Goal: Information Seeking & Learning: Learn about a topic

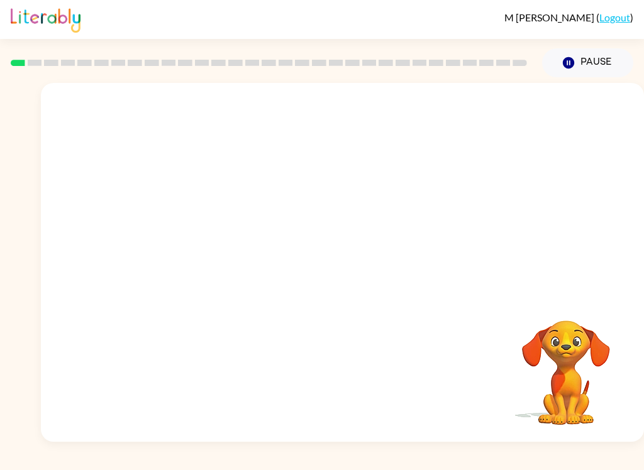
click at [202, 237] on video "Your browser must support playing .mp4 files to use Literably. Please try using…" at bounding box center [342, 188] width 603 height 211
click at [195, 226] on video "Your browser must support playing .mp4 files to use Literably. Please try using…" at bounding box center [342, 188] width 603 height 211
click at [372, 264] on button "button" at bounding box center [342, 269] width 80 height 46
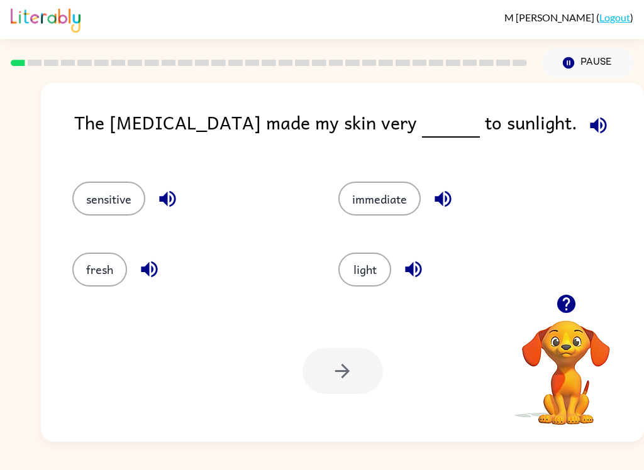
click at [128, 195] on button "sensitive" at bounding box center [108, 199] width 73 height 34
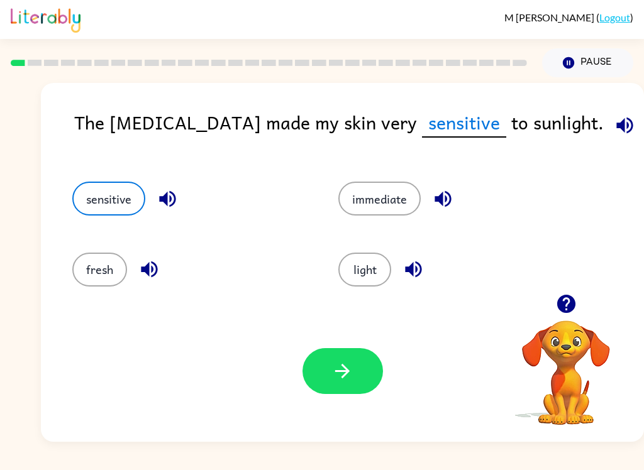
click at [613, 123] on icon "button" at bounding box center [624, 125] width 22 height 22
click at [366, 362] on button "button" at bounding box center [342, 371] width 80 height 46
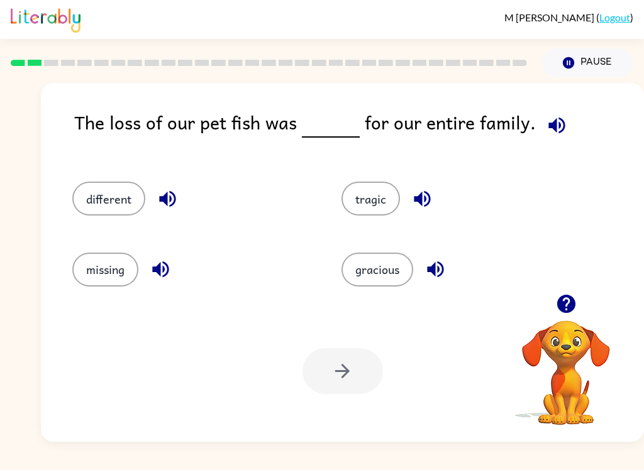
click at [390, 194] on button "tragic" at bounding box center [370, 199] width 58 height 34
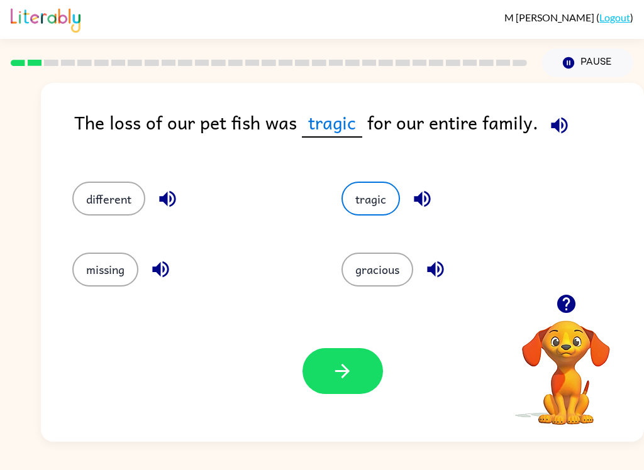
click at [432, 189] on icon "button" at bounding box center [422, 199] width 22 height 22
click at [358, 368] on button "button" at bounding box center [342, 371] width 80 height 46
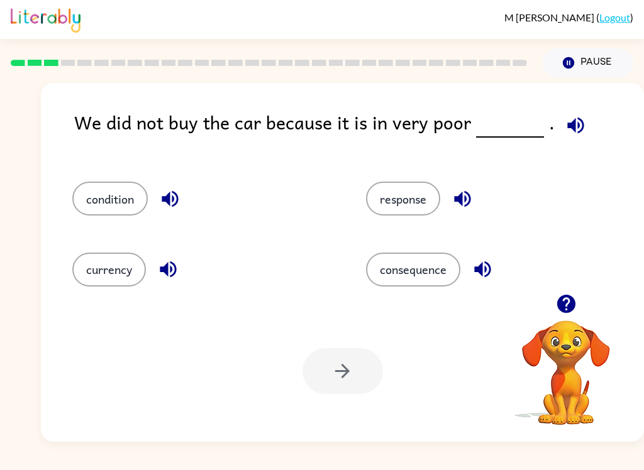
click at [584, 112] on div "We did not buy the car because it is in very poor ." at bounding box center [358, 132] width 569 height 48
click at [574, 118] on icon "button" at bounding box center [575, 125] width 22 height 22
click at [578, 115] on button "button" at bounding box center [575, 125] width 32 height 32
click at [571, 124] on icon "button" at bounding box center [575, 125] width 22 height 22
click at [177, 197] on icon "button" at bounding box center [170, 199] width 16 height 16
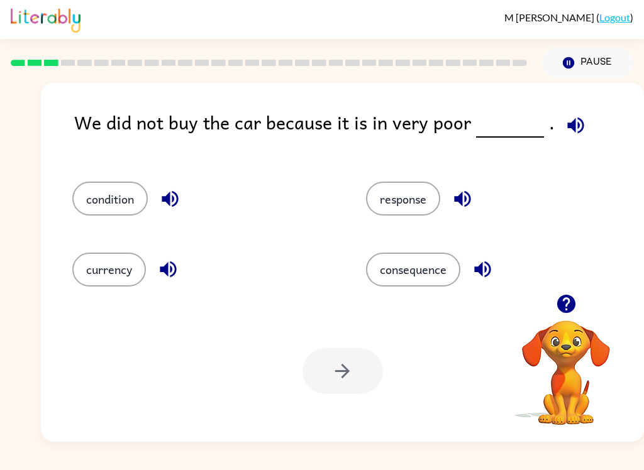
click at [171, 267] on icon "button" at bounding box center [168, 269] width 16 height 16
click at [463, 185] on button "button" at bounding box center [462, 199] width 32 height 32
click at [501, 258] on div "consequence" at bounding box center [498, 270] width 265 height 34
click at [489, 266] on icon "button" at bounding box center [482, 269] width 16 height 16
click at [121, 193] on button "condition" at bounding box center [109, 199] width 75 height 34
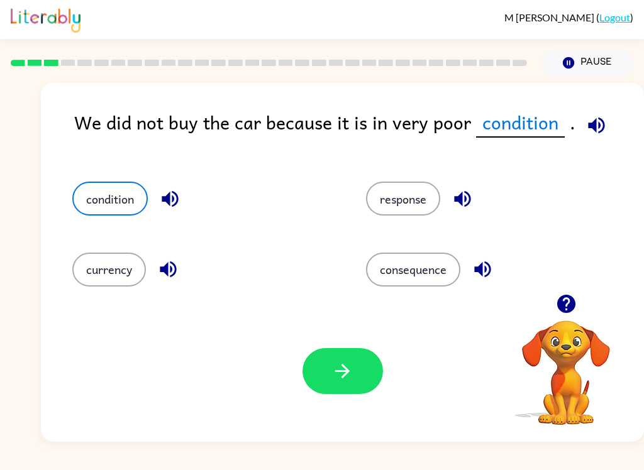
click at [359, 359] on button "button" at bounding box center [342, 371] width 80 height 46
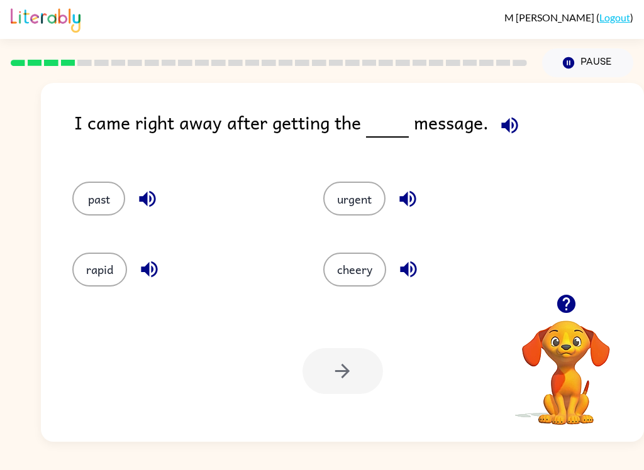
click at [407, 200] on icon "button" at bounding box center [407, 199] width 16 height 16
click at [408, 273] on icon "button" at bounding box center [408, 269] width 16 height 16
click at [153, 268] on icon "button" at bounding box center [149, 269] width 16 height 16
click at [156, 201] on icon "button" at bounding box center [147, 199] width 22 height 22
click at [511, 122] on icon "button" at bounding box center [509, 125] width 22 height 22
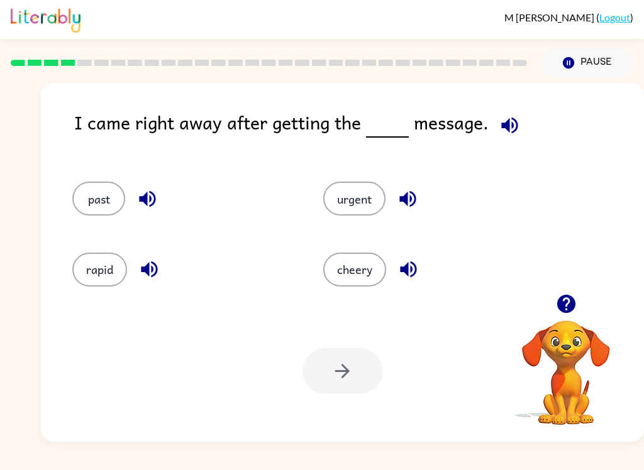
click at [414, 193] on icon "button" at bounding box center [408, 199] width 22 height 22
click at [371, 199] on button "urgent" at bounding box center [354, 199] width 62 height 34
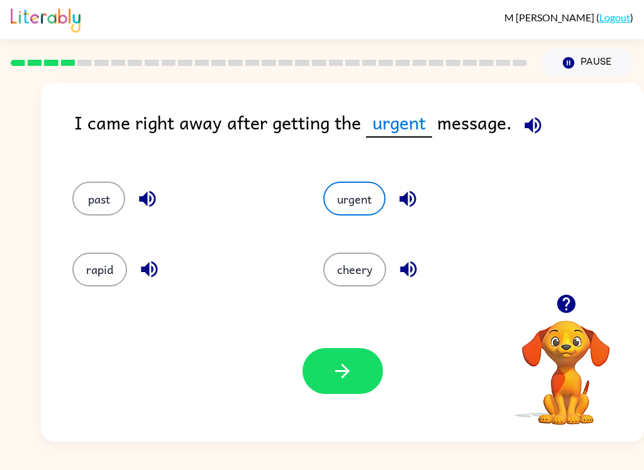
click at [368, 267] on button "cheery" at bounding box center [354, 270] width 63 height 34
click at [352, 202] on button "urgent" at bounding box center [354, 199] width 62 height 34
click at [334, 412] on div "Your browser must support playing .mp4 files to use Literably. Please try using…" at bounding box center [342, 370] width 603 height 141
click at [347, 356] on button "button" at bounding box center [342, 371] width 80 height 46
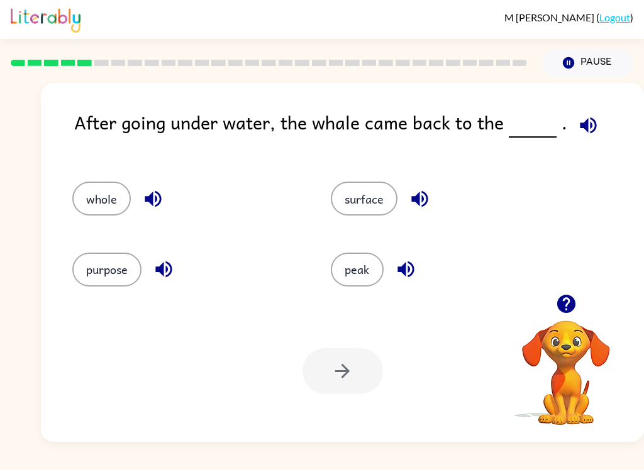
click at [585, 121] on icon "button" at bounding box center [588, 125] width 22 height 22
click at [112, 192] on button "whole" at bounding box center [101, 199] width 58 height 34
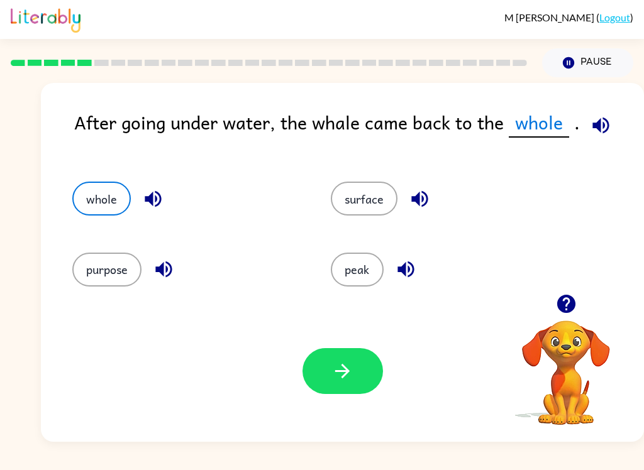
click at [156, 186] on button "button" at bounding box center [153, 199] width 32 height 32
click at [428, 198] on icon "button" at bounding box center [419, 199] width 22 height 22
click at [410, 273] on icon "button" at bounding box center [406, 269] width 22 height 22
click at [167, 271] on icon "button" at bounding box center [163, 269] width 16 height 16
click at [427, 204] on icon "button" at bounding box center [419, 199] width 22 height 22
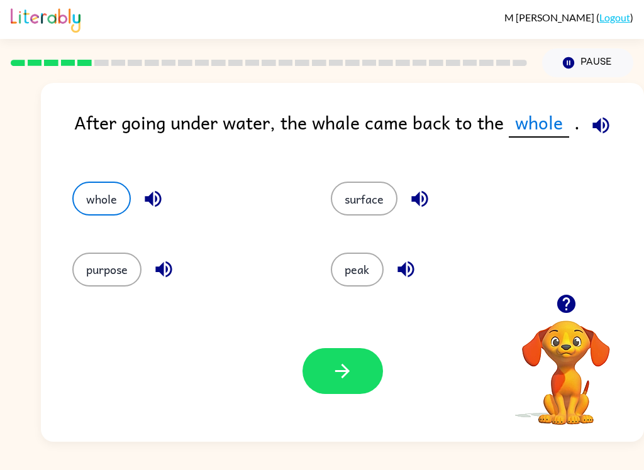
click at [162, 201] on icon "button" at bounding box center [153, 199] width 22 height 22
click at [347, 363] on icon "button" at bounding box center [342, 371] width 22 height 22
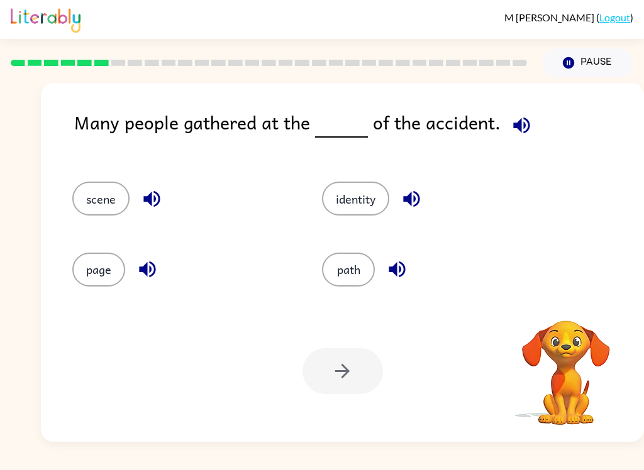
click at [515, 130] on icon "button" at bounding box center [521, 125] width 16 height 16
click at [515, 126] on icon "button" at bounding box center [521, 125] width 16 height 16
click at [513, 128] on icon "button" at bounding box center [521, 125] width 16 height 16
click at [103, 200] on button "scene" at bounding box center [100, 199] width 57 height 34
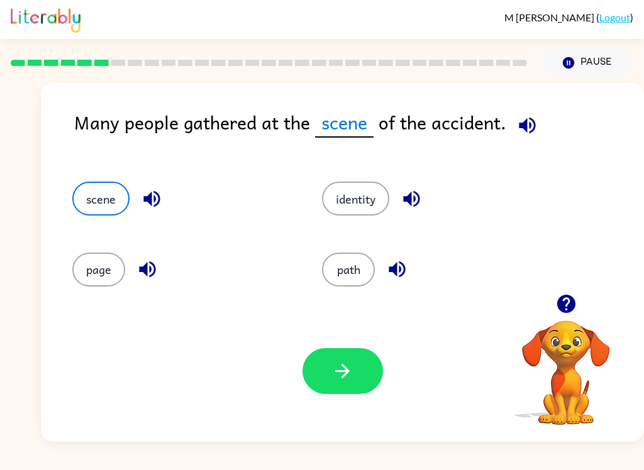
click at [148, 187] on button "button" at bounding box center [152, 199] width 32 height 32
click at [516, 123] on icon "button" at bounding box center [527, 125] width 22 height 22
click at [159, 203] on icon "button" at bounding box center [151, 199] width 16 height 16
click at [158, 195] on icon "button" at bounding box center [151, 199] width 16 height 16
click at [419, 195] on icon "button" at bounding box center [411, 199] width 16 height 16
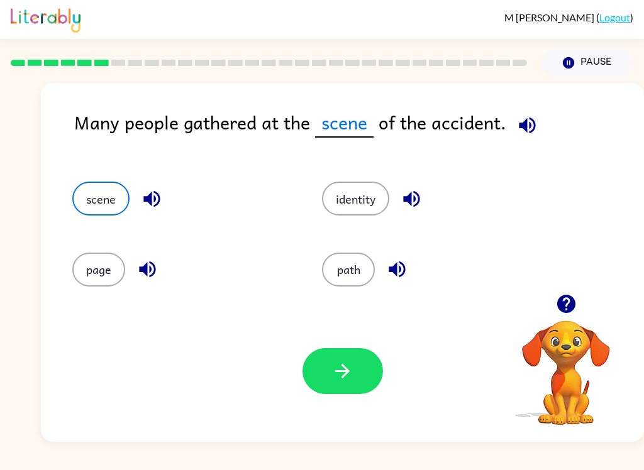
click at [525, 124] on icon "button" at bounding box center [527, 125] width 22 height 22
click at [151, 190] on icon "button" at bounding box center [152, 199] width 22 height 22
click at [530, 136] on icon "button" at bounding box center [527, 125] width 22 height 22
click at [167, 190] on div "scene" at bounding box center [182, 199] width 221 height 34
click at [165, 190] on button "button" at bounding box center [152, 199] width 32 height 32
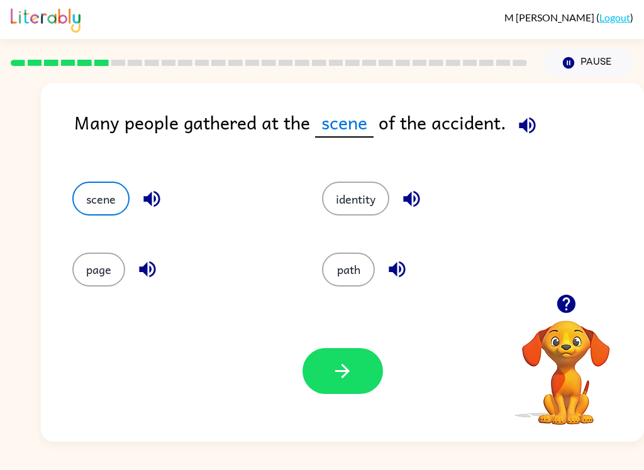
click at [341, 351] on button "button" at bounding box center [342, 371] width 80 height 46
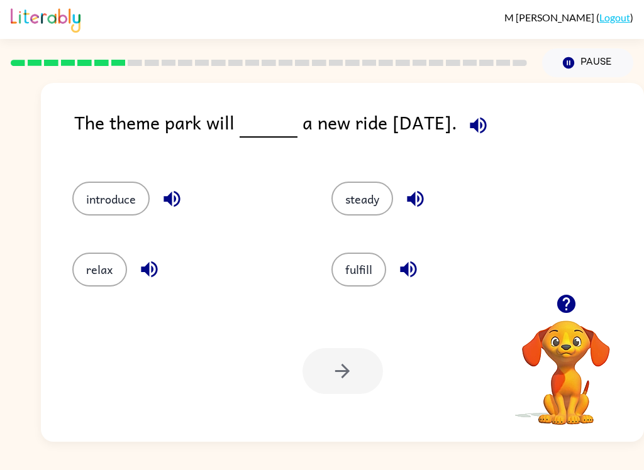
click at [141, 200] on button "introduce" at bounding box center [110, 199] width 77 height 34
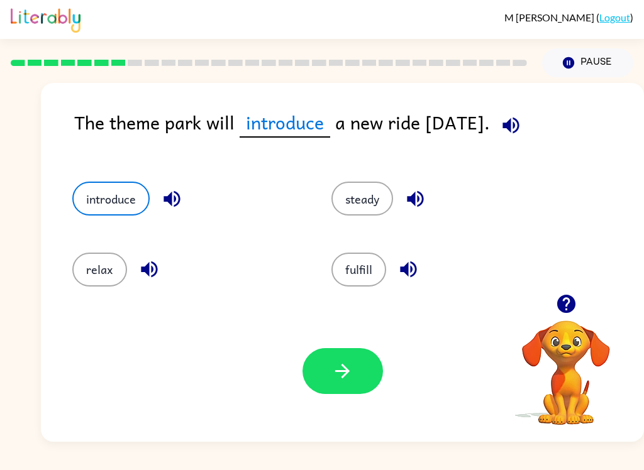
click at [522, 124] on icon "button" at bounding box center [511, 125] width 22 height 22
click at [361, 366] on button "button" at bounding box center [342, 371] width 80 height 46
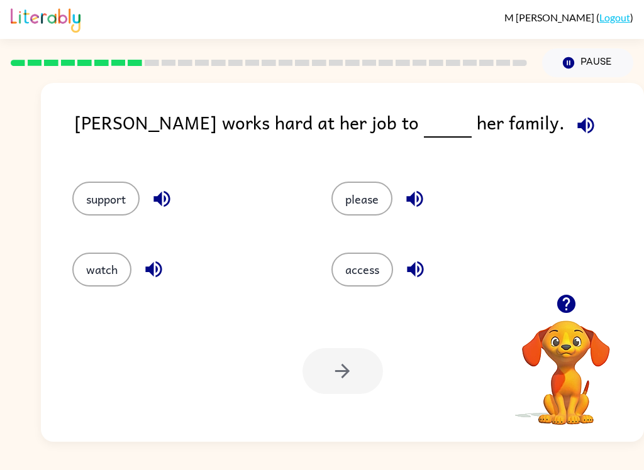
click at [130, 200] on button "support" at bounding box center [105, 199] width 67 height 34
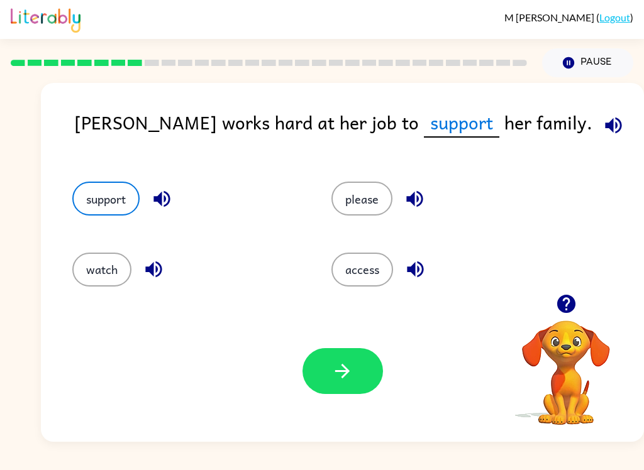
click at [337, 353] on button "button" at bounding box center [342, 371] width 80 height 46
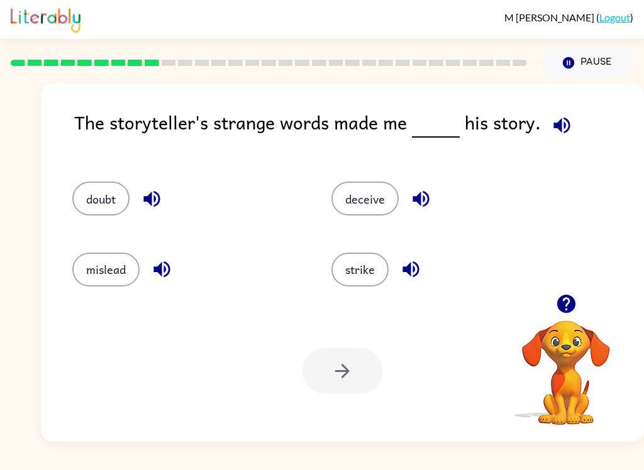
click at [417, 270] on icon "button" at bounding box center [411, 269] width 22 height 22
click at [425, 190] on icon "button" at bounding box center [421, 199] width 22 height 22
click at [168, 256] on button "button" at bounding box center [162, 269] width 32 height 32
click at [147, 194] on icon "button" at bounding box center [152, 199] width 22 height 22
click at [101, 194] on button "doubt" at bounding box center [100, 199] width 57 height 34
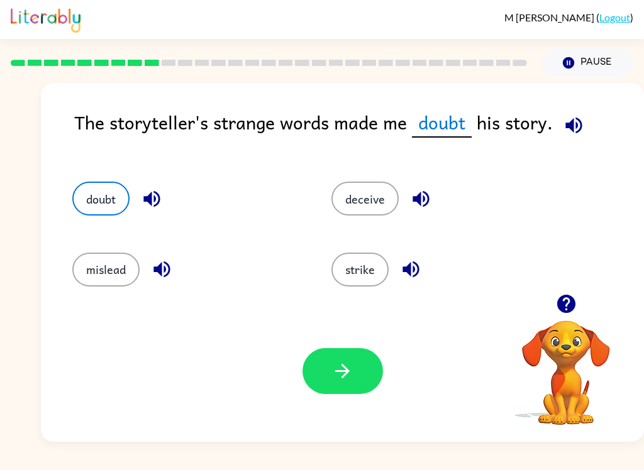
click at [353, 387] on button "button" at bounding box center [342, 371] width 80 height 46
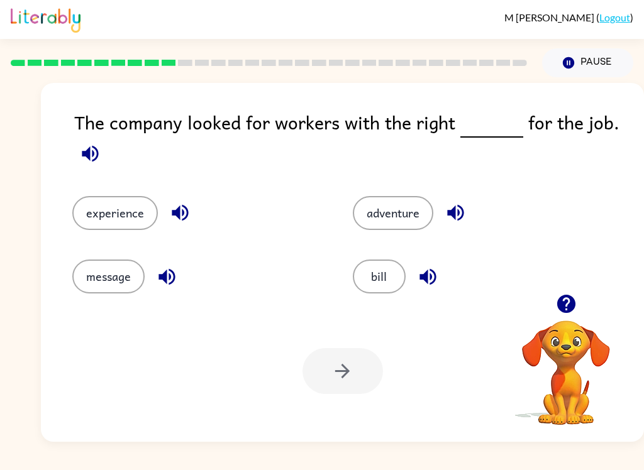
click at [144, 219] on button "experience" at bounding box center [114, 213] width 85 height 34
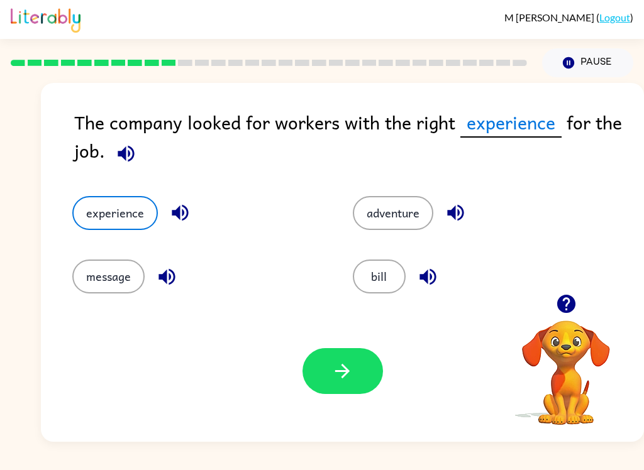
click at [364, 364] on button "button" at bounding box center [342, 371] width 80 height 46
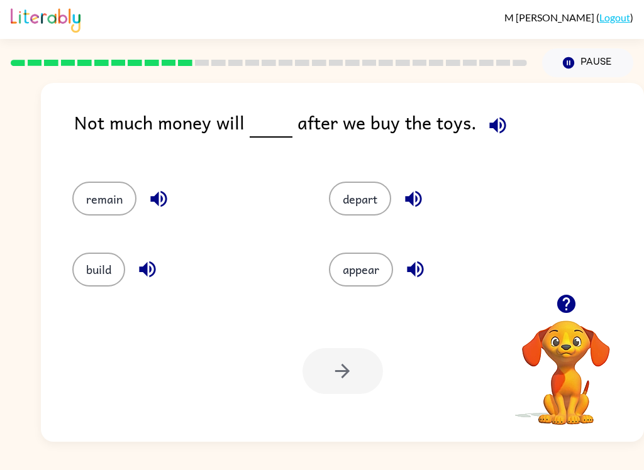
click at [486, 122] on icon "button" at bounding box center [497, 125] width 22 height 22
click at [115, 192] on button "remain" at bounding box center [104, 199] width 64 height 34
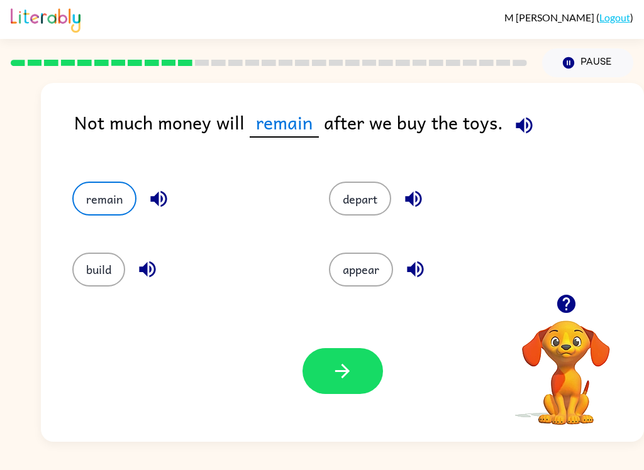
click at [350, 358] on button "button" at bounding box center [342, 371] width 80 height 46
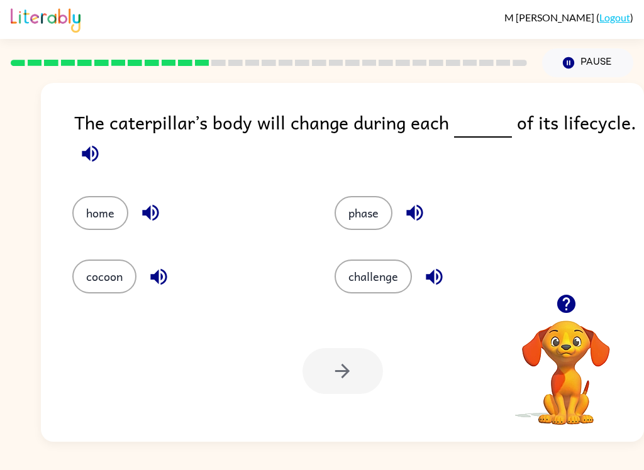
click at [370, 205] on button "phase" at bounding box center [363, 213] width 58 height 34
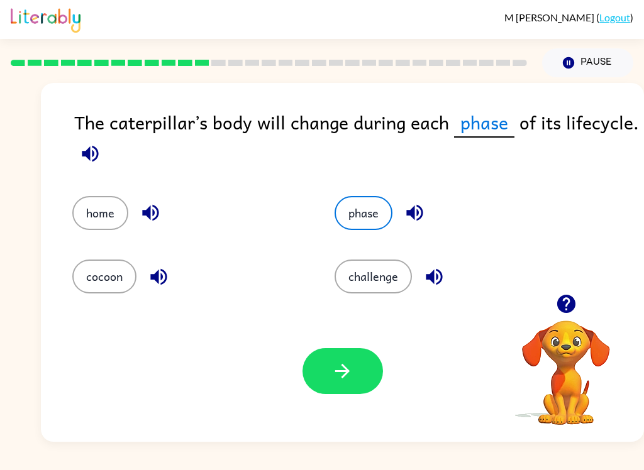
click at [347, 361] on icon "button" at bounding box center [342, 371] width 22 height 22
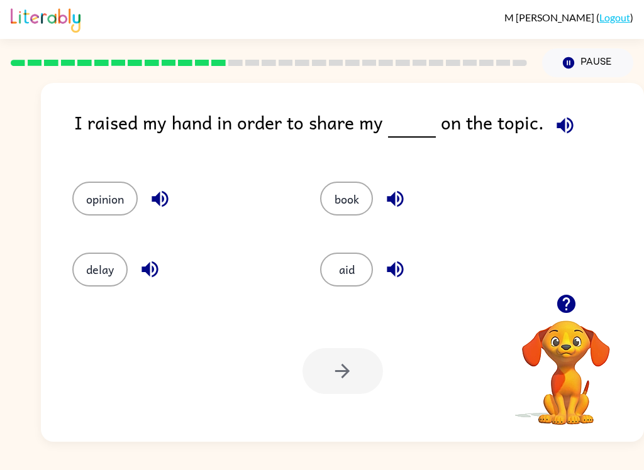
click at [132, 190] on button "opinion" at bounding box center [104, 199] width 65 height 34
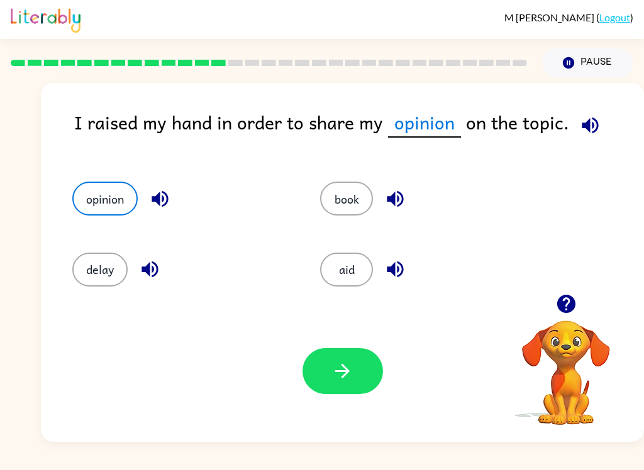
click at [361, 383] on button "button" at bounding box center [342, 371] width 80 height 46
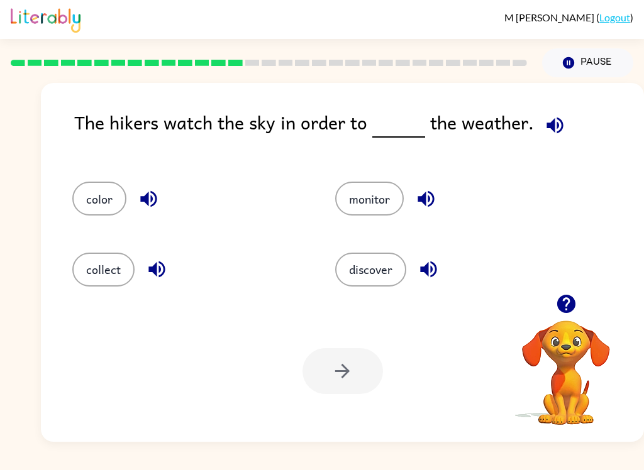
click at [425, 187] on button "button" at bounding box center [426, 199] width 32 height 32
click at [422, 265] on icon "button" at bounding box center [428, 269] width 22 height 22
click at [153, 194] on icon "button" at bounding box center [148, 199] width 16 height 16
click at [165, 272] on icon "button" at bounding box center [157, 269] width 22 height 22
click at [366, 204] on button "monitor" at bounding box center [369, 199] width 68 height 34
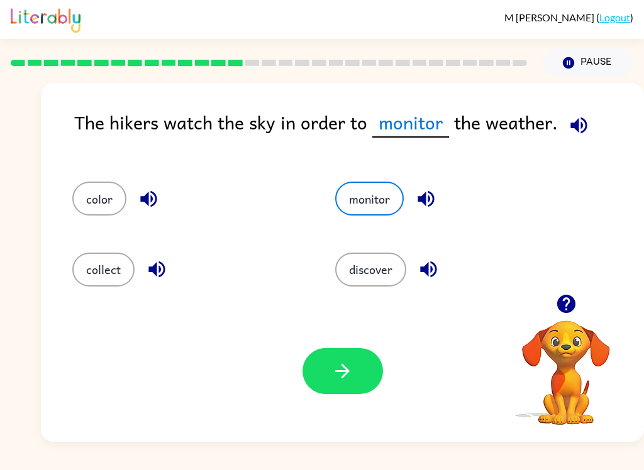
click at [368, 365] on button "button" at bounding box center [342, 371] width 80 height 46
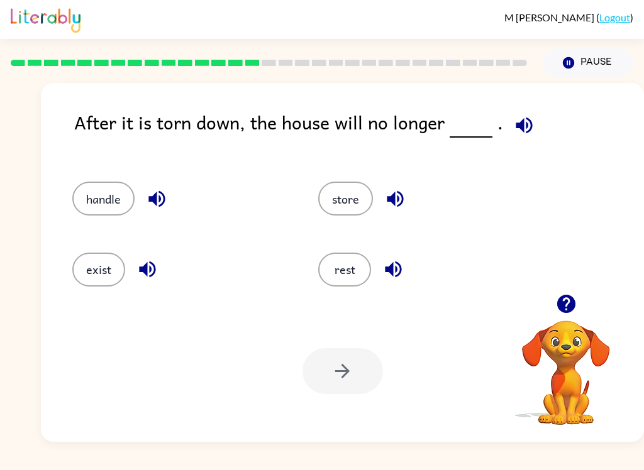
click at [97, 267] on button "exist" at bounding box center [98, 270] width 53 height 34
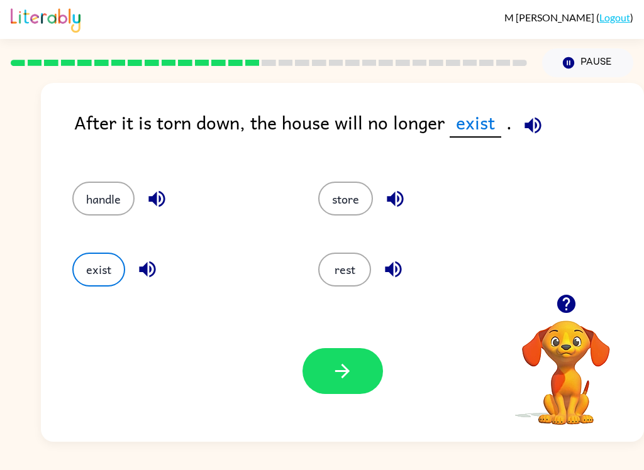
click at [134, 267] on button "button" at bounding box center [147, 269] width 32 height 32
click at [114, 270] on button "exist" at bounding box center [98, 270] width 53 height 34
click at [370, 378] on button "button" at bounding box center [342, 371] width 80 height 46
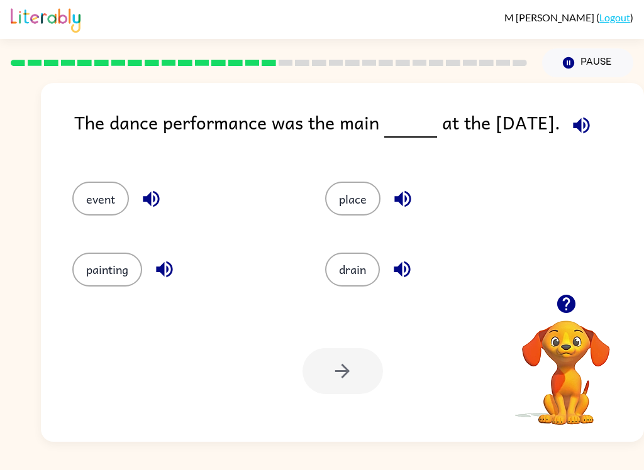
click at [104, 203] on button "event" at bounding box center [100, 199] width 57 height 34
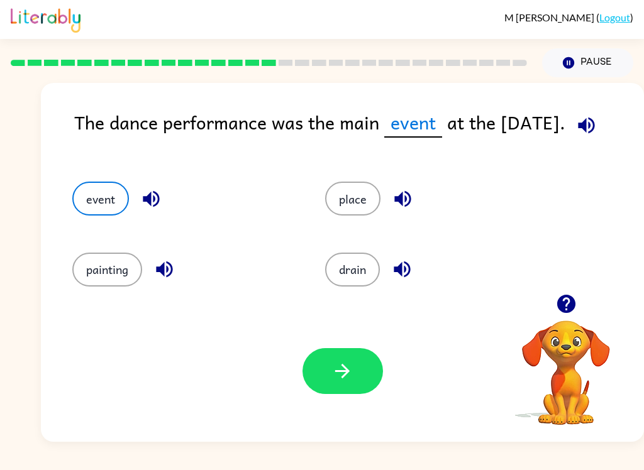
click at [353, 373] on icon "button" at bounding box center [342, 371] width 22 height 22
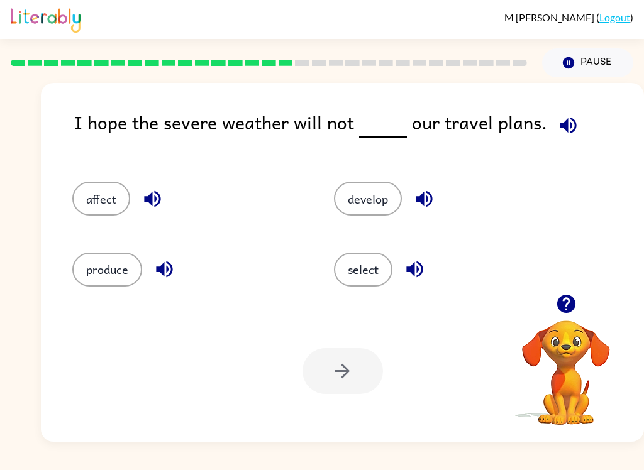
click at [97, 210] on button "affect" at bounding box center [101, 199] width 58 height 34
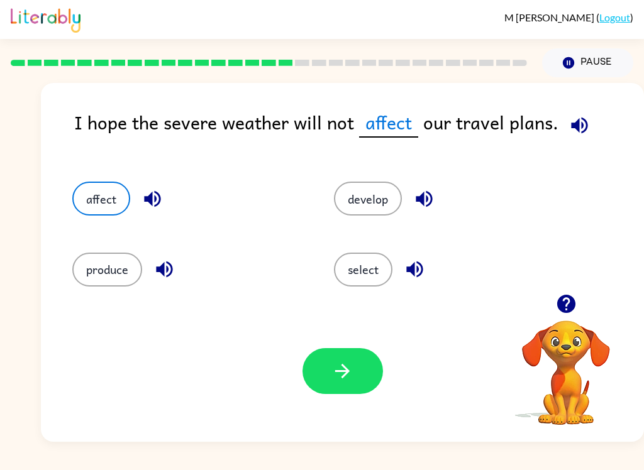
click at [365, 368] on button "button" at bounding box center [342, 371] width 80 height 46
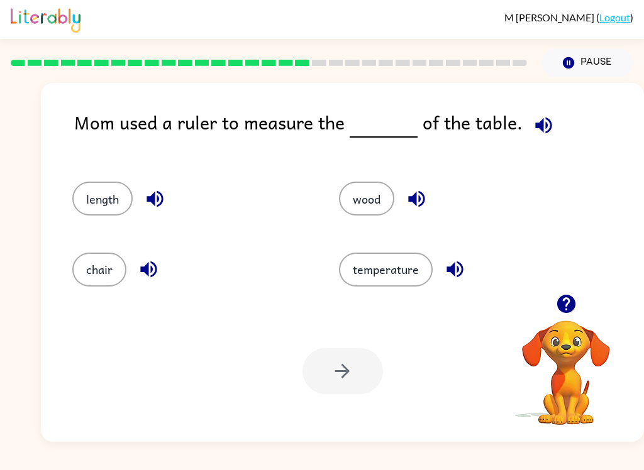
click at [535, 126] on icon "button" at bounding box center [543, 125] width 16 height 16
click at [112, 192] on button "length" at bounding box center [102, 199] width 60 height 34
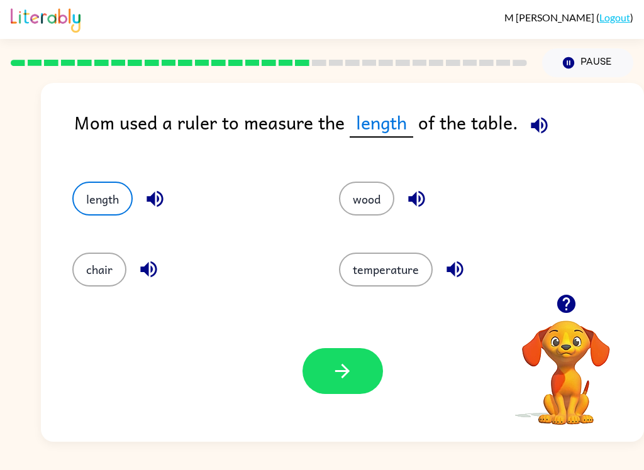
click at [360, 357] on button "button" at bounding box center [342, 371] width 80 height 46
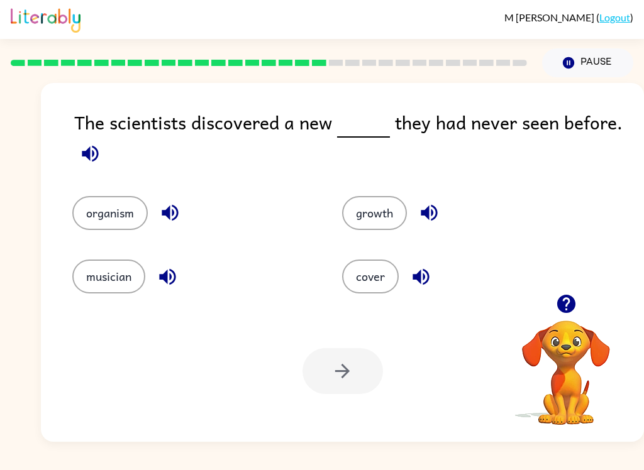
click at [173, 222] on icon "button" at bounding box center [170, 213] width 22 height 22
click at [120, 217] on button "organism" at bounding box center [109, 213] width 75 height 34
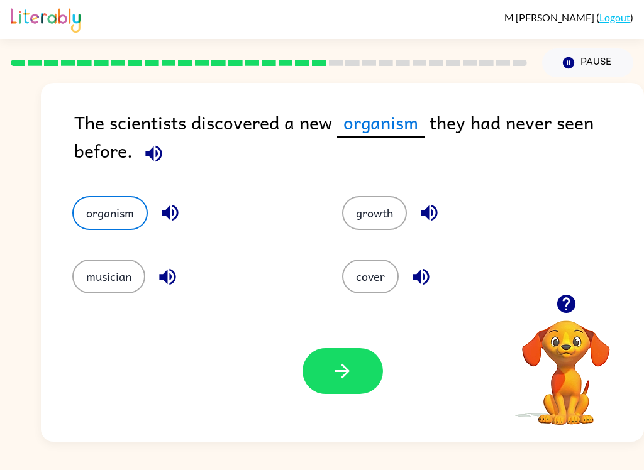
click at [393, 211] on button "growth" at bounding box center [374, 213] width 65 height 34
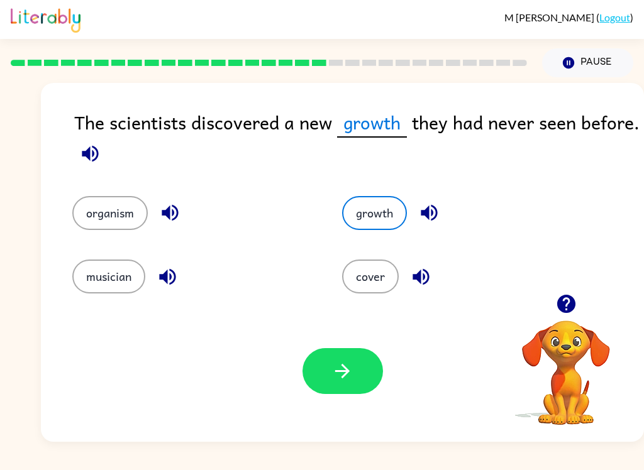
click at [420, 214] on icon "button" at bounding box center [429, 213] width 22 height 22
click at [170, 280] on icon "button" at bounding box center [167, 277] width 22 height 22
click at [430, 275] on icon "button" at bounding box center [421, 277] width 22 height 22
click at [119, 212] on button "organism" at bounding box center [109, 213] width 75 height 34
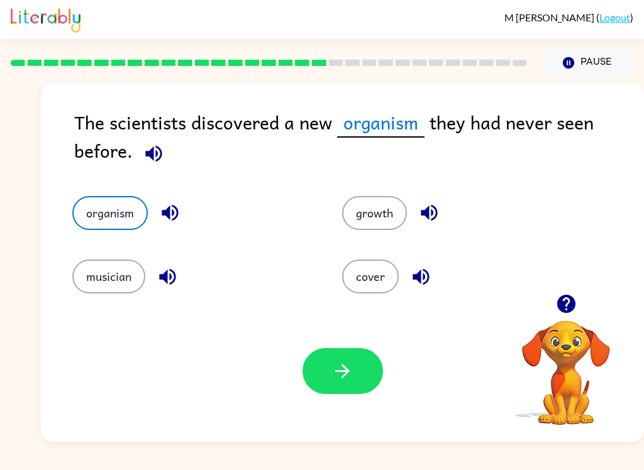
click at [341, 374] on icon "button" at bounding box center [342, 371] width 22 height 22
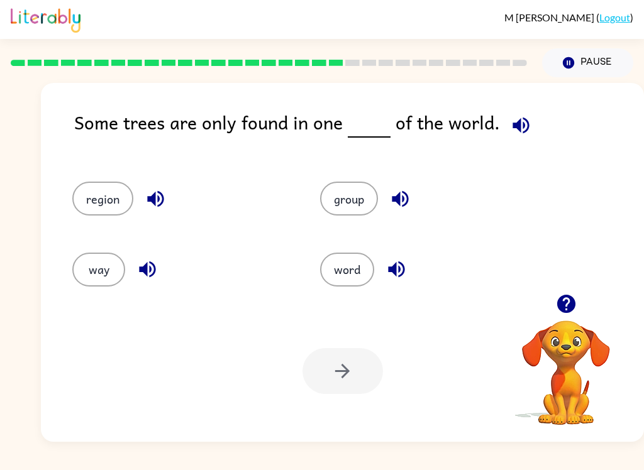
click at [155, 196] on icon "button" at bounding box center [155, 199] width 16 height 16
click at [112, 199] on button "region" at bounding box center [102, 199] width 61 height 34
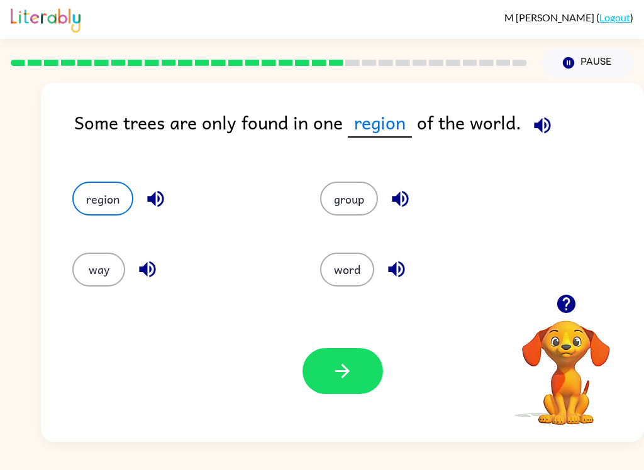
click at [356, 364] on button "button" at bounding box center [342, 371] width 80 height 46
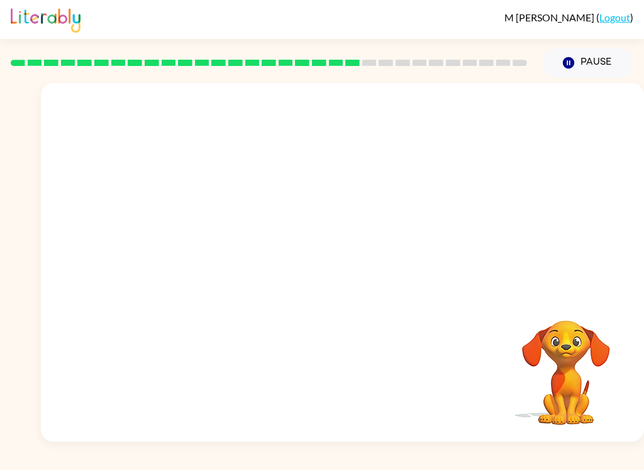
click at [216, 248] on video "Your browser must support playing .mp4 files to use Literably. Please try using…" at bounding box center [342, 188] width 603 height 211
click at [363, 271] on button "button" at bounding box center [342, 269] width 80 height 46
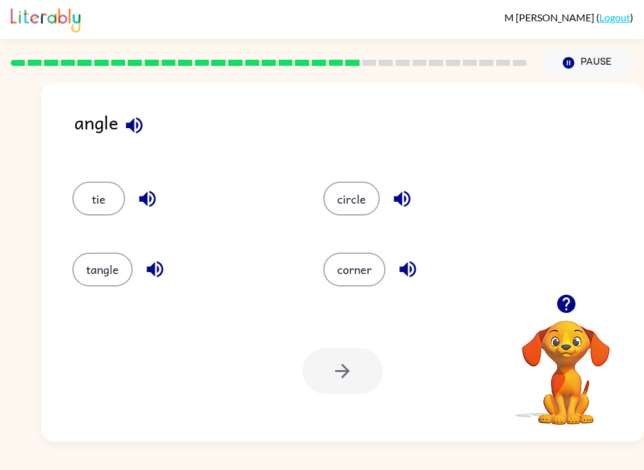
click at [332, 194] on button "circle" at bounding box center [351, 199] width 57 height 34
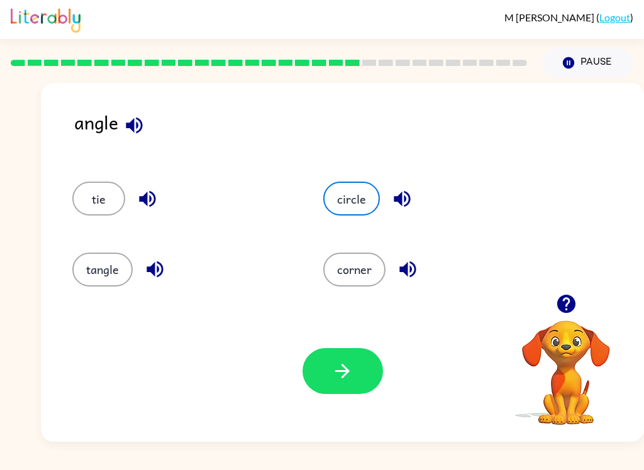
click at [400, 196] on icon "button" at bounding box center [401, 199] width 16 height 16
click at [402, 270] on icon "button" at bounding box center [407, 269] width 16 height 16
click at [152, 272] on icon "button" at bounding box center [154, 269] width 16 height 16
click at [148, 202] on icon "button" at bounding box center [147, 199] width 22 height 22
click at [132, 111] on button "button" at bounding box center [134, 125] width 32 height 32
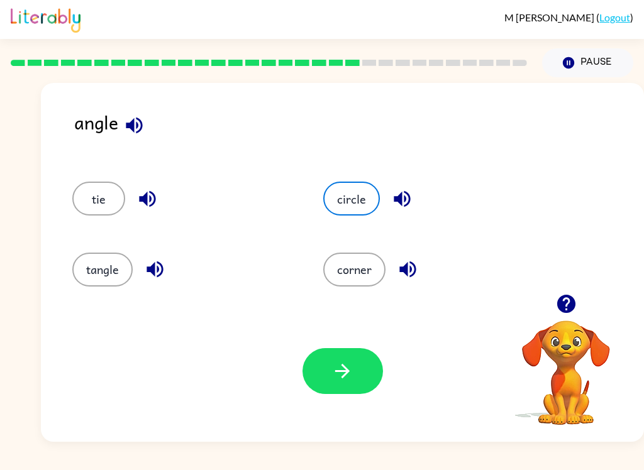
click at [353, 202] on button "circle" at bounding box center [351, 199] width 57 height 34
click at [320, 380] on button "button" at bounding box center [342, 371] width 80 height 46
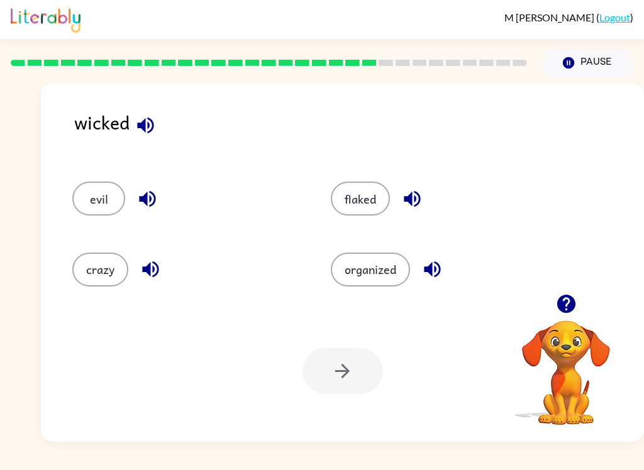
click at [153, 200] on icon "button" at bounding box center [147, 199] width 22 height 22
click at [153, 271] on icon "button" at bounding box center [150, 269] width 16 height 16
click at [421, 197] on icon "button" at bounding box center [412, 199] width 22 height 22
click at [419, 269] on button "button" at bounding box center [432, 269] width 32 height 32
click at [89, 186] on button "evil" at bounding box center [98, 199] width 53 height 34
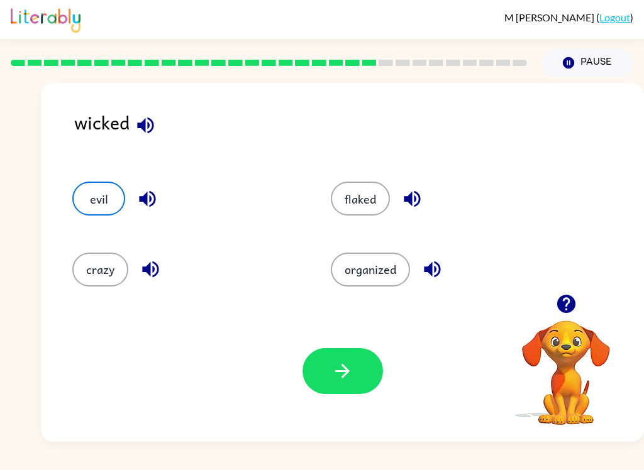
click at [365, 365] on button "button" at bounding box center [342, 371] width 80 height 46
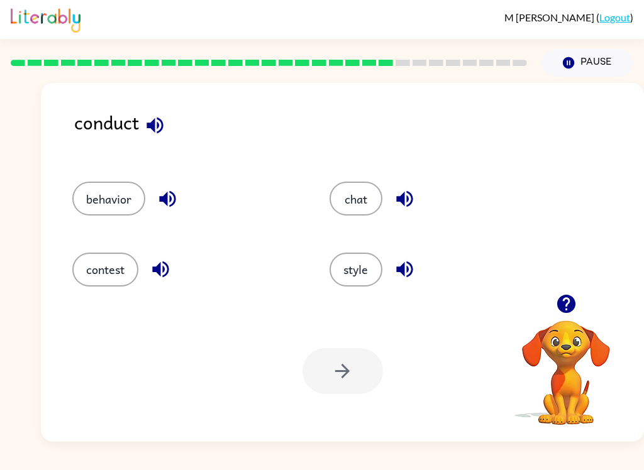
click at [76, 214] on div "behavior" at bounding box center [186, 199] width 228 height 34
click at [87, 277] on button "contest" at bounding box center [105, 270] width 66 height 34
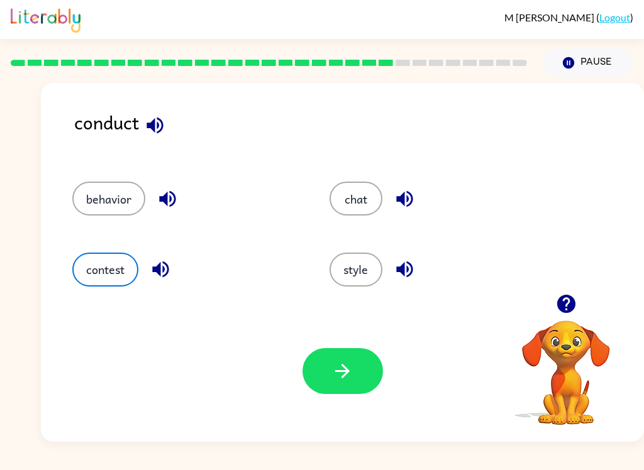
click at [353, 374] on button "button" at bounding box center [342, 371] width 80 height 46
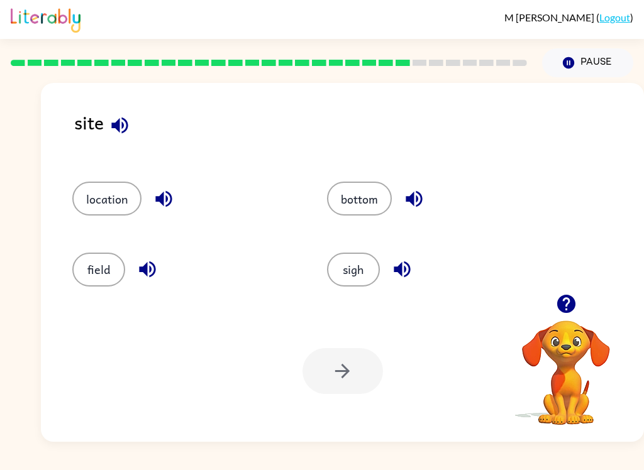
click at [98, 197] on button "location" at bounding box center [106, 199] width 69 height 34
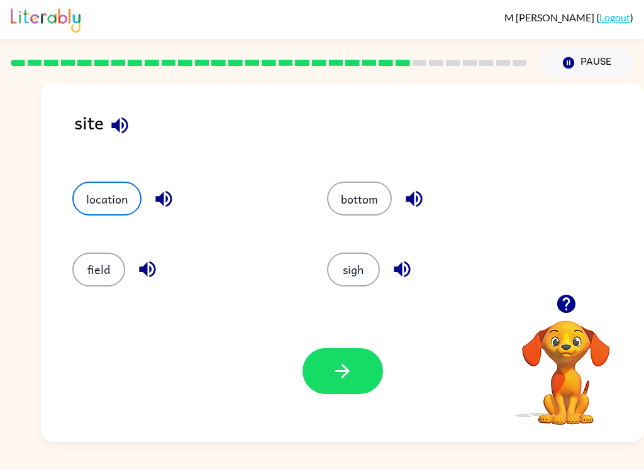
click at [336, 374] on icon "button" at bounding box center [342, 371] width 22 height 22
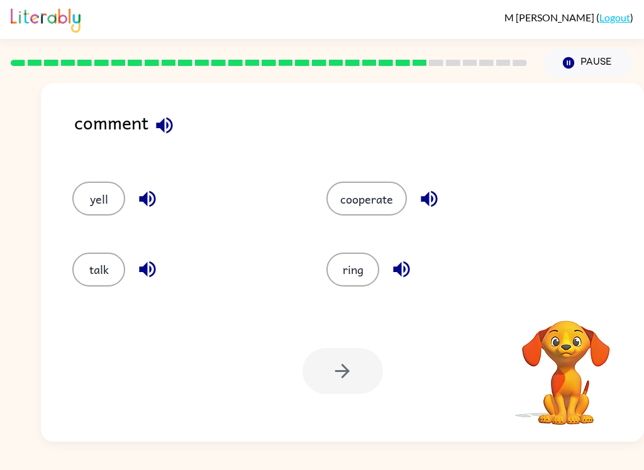
click at [152, 271] on icon "button" at bounding box center [147, 269] width 22 height 22
click at [115, 270] on button "talk" at bounding box center [98, 270] width 53 height 34
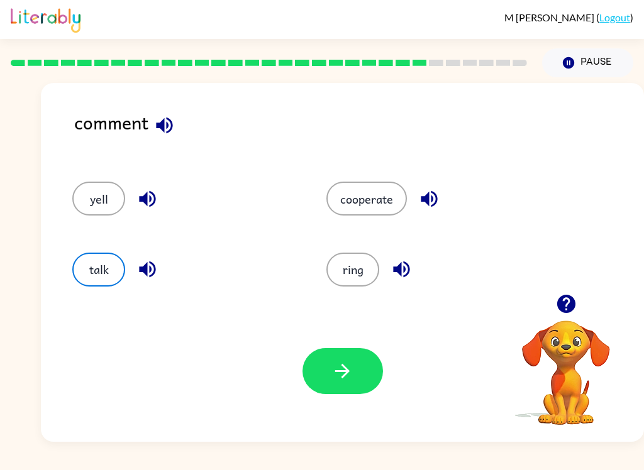
click at [420, 209] on icon "button" at bounding box center [429, 199] width 22 height 22
click at [407, 243] on div "ring" at bounding box center [429, 264] width 254 height 70
click at [415, 266] on button "button" at bounding box center [401, 269] width 32 height 32
click at [155, 205] on icon "button" at bounding box center [147, 199] width 22 height 22
click at [358, 384] on button "button" at bounding box center [342, 371] width 80 height 46
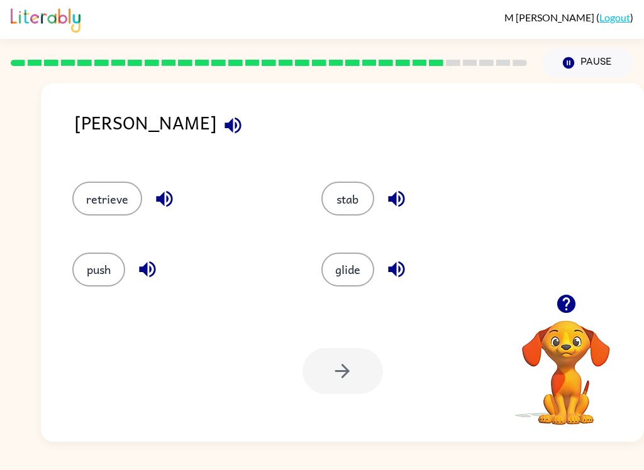
click at [166, 195] on icon "button" at bounding box center [164, 199] width 22 height 22
click at [222, 132] on icon "button" at bounding box center [233, 125] width 22 height 22
click at [155, 284] on button "button" at bounding box center [147, 269] width 32 height 32
click at [407, 198] on icon "button" at bounding box center [396, 199] width 22 height 22
click at [364, 199] on button "stab" at bounding box center [347, 199] width 53 height 34
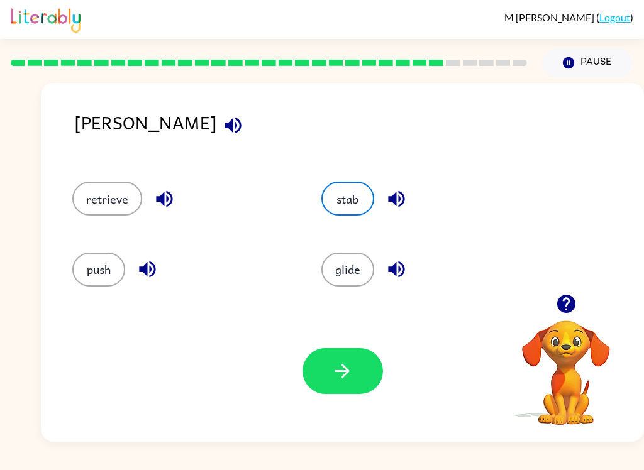
click at [327, 385] on button "button" at bounding box center [342, 371] width 80 height 46
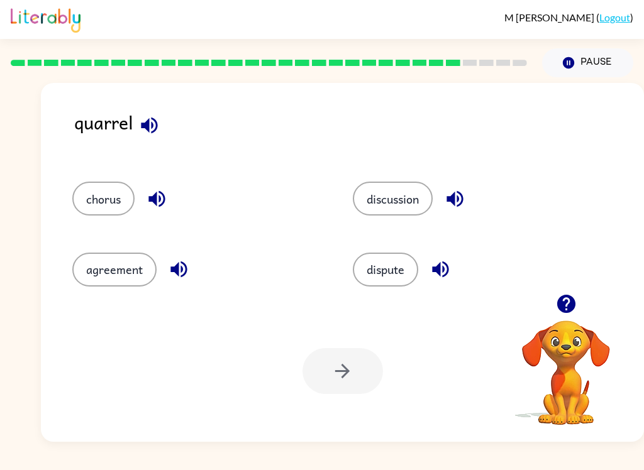
click at [166, 114] on div "quarrel" at bounding box center [358, 132] width 569 height 48
click at [159, 121] on icon "button" at bounding box center [149, 125] width 22 height 22
click at [466, 197] on icon "button" at bounding box center [455, 199] width 22 height 22
click at [436, 268] on icon "button" at bounding box center [440, 269] width 16 height 16
click at [168, 271] on icon "button" at bounding box center [179, 269] width 22 height 22
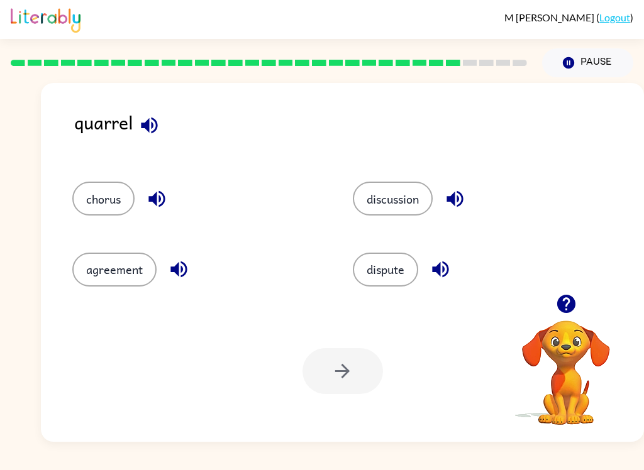
click at [410, 194] on button "discussion" at bounding box center [393, 199] width 80 height 34
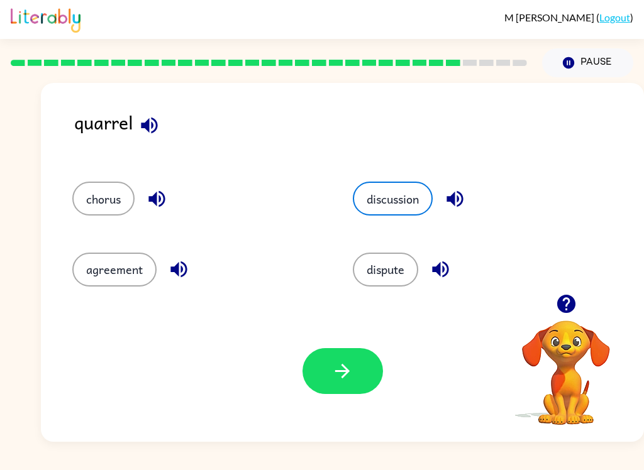
click at [346, 351] on button "button" at bounding box center [342, 371] width 80 height 46
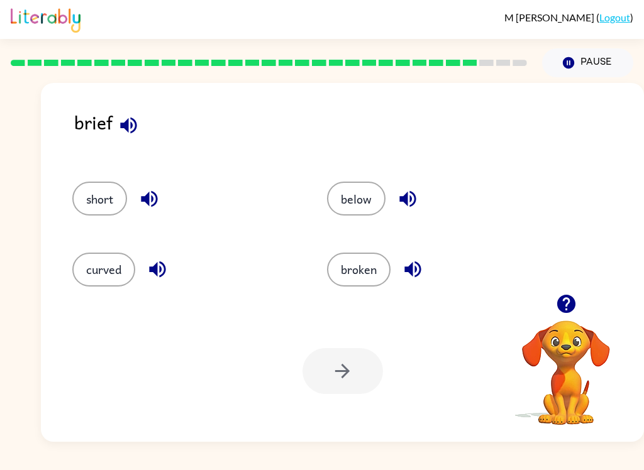
click at [410, 274] on icon "button" at bounding box center [412, 269] width 16 height 16
click at [417, 192] on icon "button" at bounding box center [408, 199] width 22 height 22
click at [177, 191] on div "short" at bounding box center [185, 199] width 226 height 34
click at [155, 204] on icon "button" at bounding box center [149, 199] width 22 height 22
click at [170, 273] on button "button" at bounding box center [157, 269] width 32 height 32
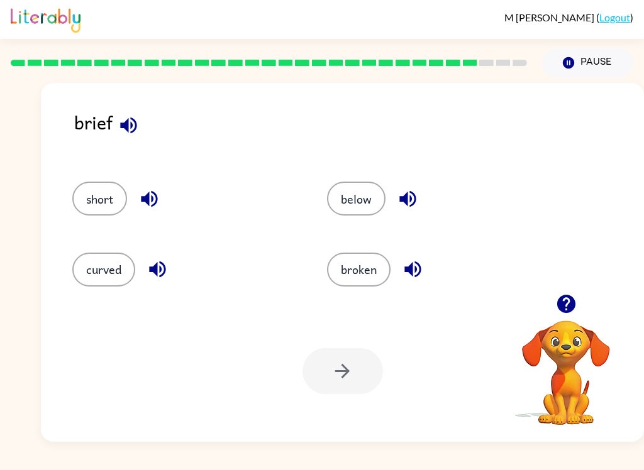
click at [471, 273] on div "broken" at bounding box center [440, 270] width 226 height 34
click at [365, 261] on button "broken" at bounding box center [358, 270] width 63 height 34
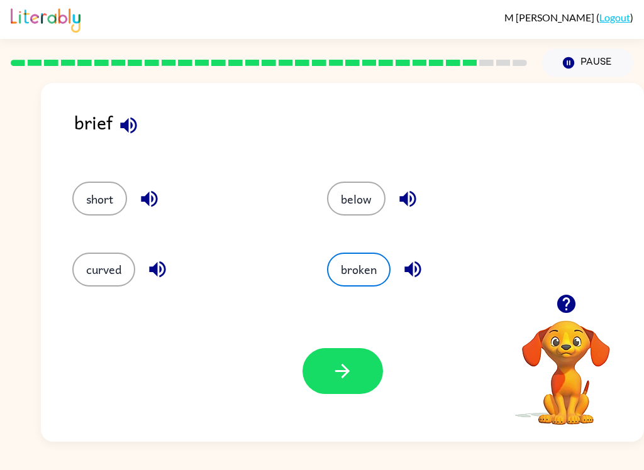
click at [346, 376] on icon "button" at bounding box center [342, 371] width 22 height 22
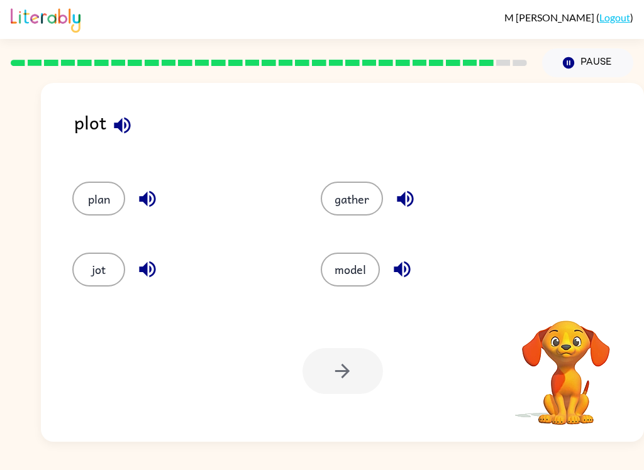
click at [92, 192] on button "plan" at bounding box center [98, 199] width 53 height 34
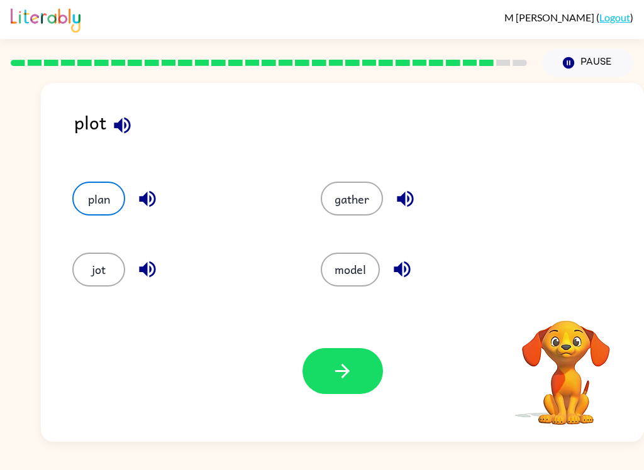
click at [341, 366] on icon "button" at bounding box center [342, 371] width 22 height 22
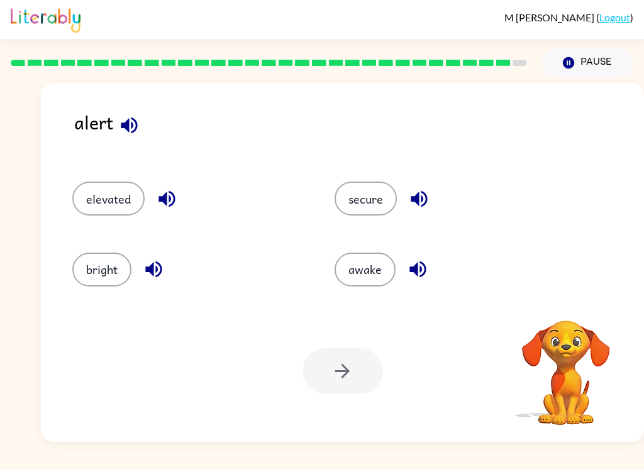
click at [117, 205] on button "elevated" at bounding box center [108, 199] width 72 height 34
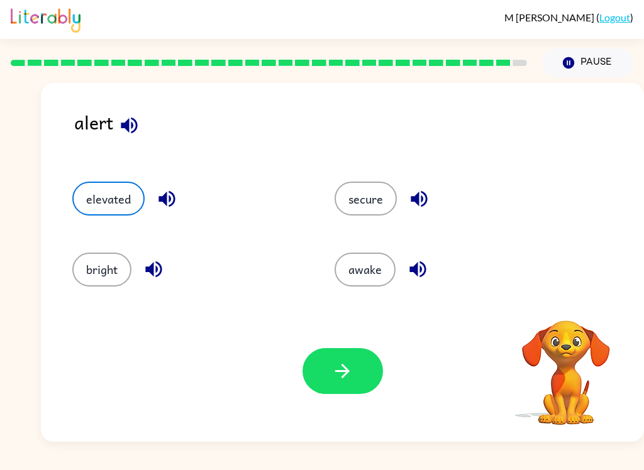
click at [175, 201] on icon "button" at bounding box center [166, 199] width 16 height 16
click at [344, 372] on icon "button" at bounding box center [342, 371] width 14 height 14
